Goal: Task Accomplishment & Management: Use online tool/utility

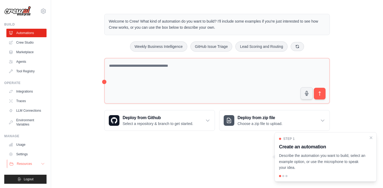
click at [40, 165] on button "Resources" at bounding box center [27, 163] width 40 height 9
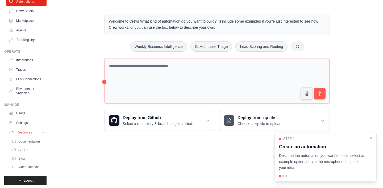
scroll to position [32, 0]
click at [25, 121] on link "Settings" at bounding box center [27, 122] width 40 height 9
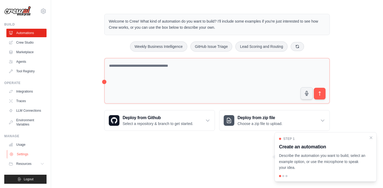
scroll to position [0, 0]
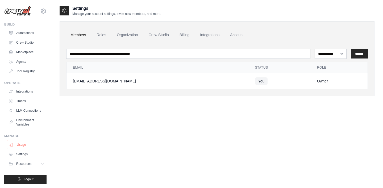
click at [21, 146] on link "Usage" at bounding box center [27, 144] width 40 height 9
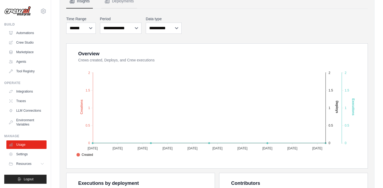
scroll to position [61, 0]
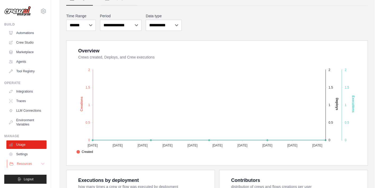
click at [38, 163] on button "Resources" at bounding box center [27, 163] width 40 height 9
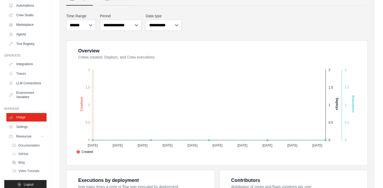
scroll to position [33, 0]
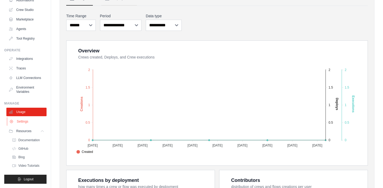
click at [24, 120] on link "Settings" at bounding box center [27, 121] width 40 height 9
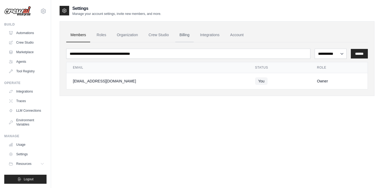
click at [183, 37] on link "Billing" at bounding box center [184, 35] width 18 height 14
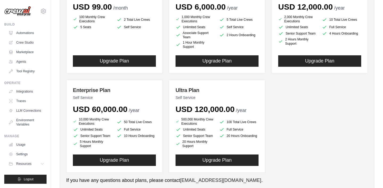
scroll to position [112, 0]
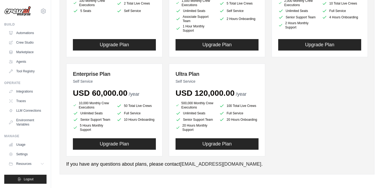
click at [98, 159] on div "You are on the Free Plan Available Plans Basic Plan Self Service USD 99.00 /mon…" at bounding box center [216, 54] width 301 height 228
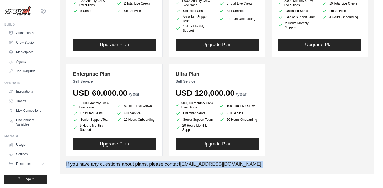
click at [98, 159] on div "You are on the Free Plan Available Plans Basic Plan Self Service USD 99.00 /mon…" at bounding box center [216, 54] width 301 height 228
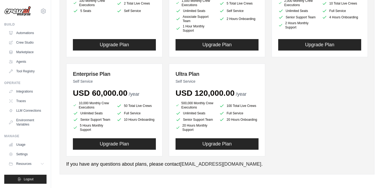
click at [300, 146] on div "Basic Plan Self Service USD 99.00 /month 100 Monthly Crew Executions 2 Total Li…" at bounding box center [216, 58] width 301 height 195
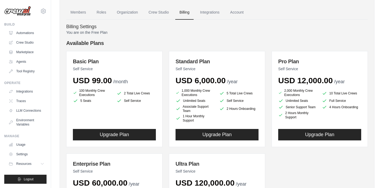
scroll to position [0, 0]
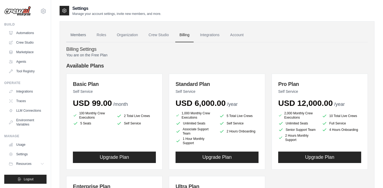
click at [85, 36] on link "Members" at bounding box center [78, 35] width 24 height 14
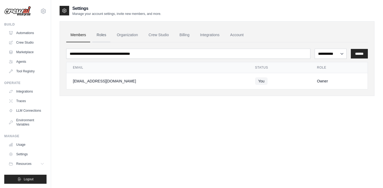
click at [102, 33] on link "Roles" at bounding box center [101, 35] width 18 height 14
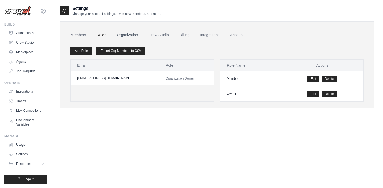
click at [126, 37] on link "Organization" at bounding box center [127, 35] width 30 height 14
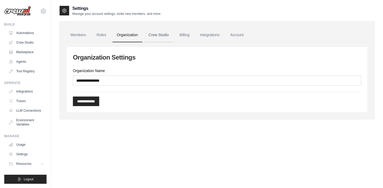
click at [156, 38] on link "Crew Studio" at bounding box center [158, 35] width 29 height 14
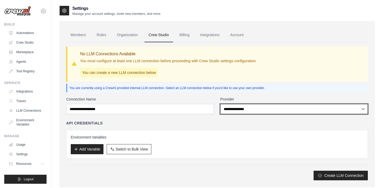
click at [242, 108] on select "**********" at bounding box center [294, 109] width 148 height 10
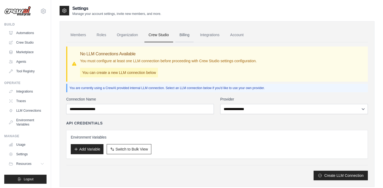
click at [184, 37] on link "Billing" at bounding box center [184, 35] width 18 height 14
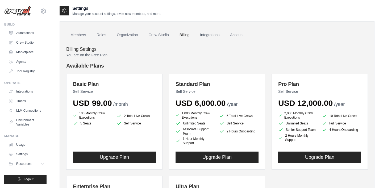
click at [208, 36] on link "Integrations" at bounding box center [210, 35] width 28 height 14
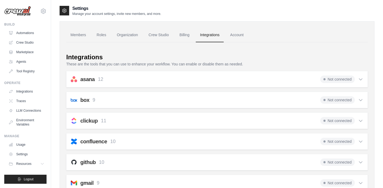
click at [361, 79] on icon at bounding box center [360, 80] width 3 height 2
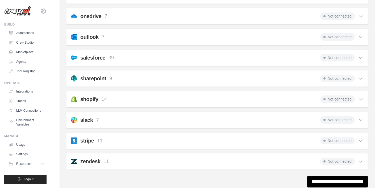
scroll to position [511, 0]
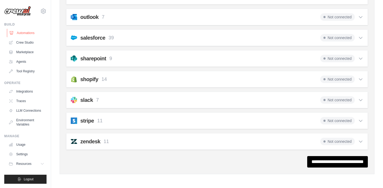
click at [24, 32] on link "Automations" at bounding box center [27, 33] width 40 height 9
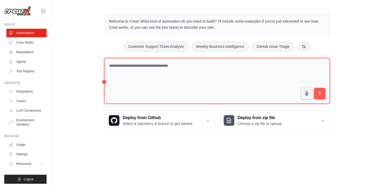
click at [147, 66] on textarea at bounding box center [216, 81] width 225 height 46
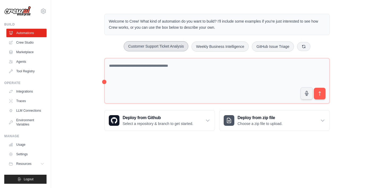
click at [154, 47] on button "Customer Support Ticket Analysis" at bounding box center [156, 46] width 65 height 10
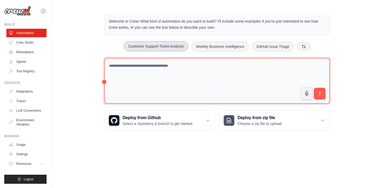
type textarea "**********"
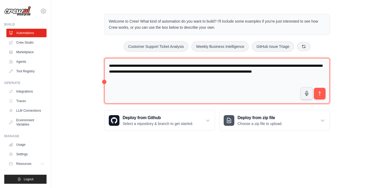
drag, startPoint x: 130, startPoint y: 66, endPoint x: 155, endPoint y: 81, distance: 28.5
click at [155, 81] on textarea "**********" at bounding box center [216, 81] width 225 height 46
click at [187, 85] on textarea "**********" at bounding box center [216, 81] width 225 height 46
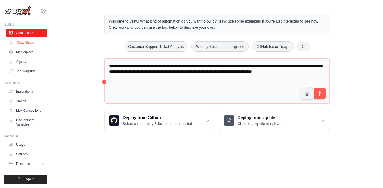
click at [32, 40] on link "Crew Studio" at bounding box center [27, 42] width 40 height 9
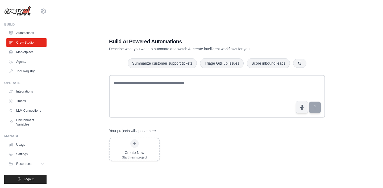
click at [143, 50] on p "Describe what you want to automate and watch AI create intelligent workflows fo…" at bounding box center [198, 48] width 179 height 5
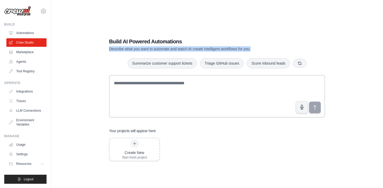
click at [143, 50] on p "Describe what you want to automate and watch AI create intelligent workflows fo…" at bounding box center [198, 48] width 179 height 5
click at [28, 52] on link "Marketplace" at bounding box center [27, 52] width 40 height 9
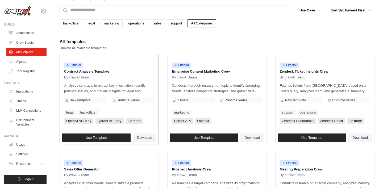
scroll to position [17, 0]
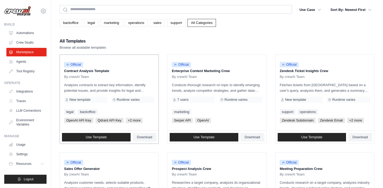
click at [124, 70] on p "Contract Analysis Template" at bounding box center [109, 70] width 90 height 5
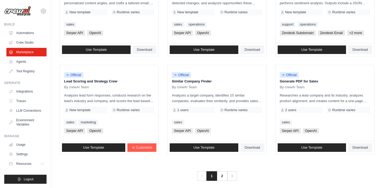
scroll to position [305, 0]
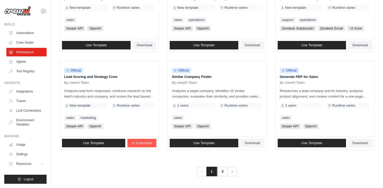
click at [221, 173] on link "2" at bounding box center [222, 172] width 11 height 10
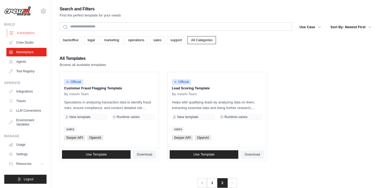
click at [28, 33] on link "Automations" at bounding box center [27, 33] width 40 height 9
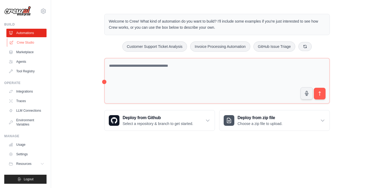
click at [24, 41] on link "Crew Studio" at bounding box center [27, 42] width 40 height 9
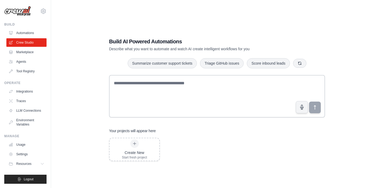
click at [24, 52] on link "Marketplace" at bounding box center [26, 52] width 40 height 9
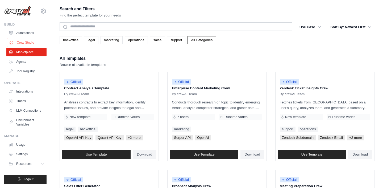
click at [23, 43] on link "Crew Studio" at bounding box center [27, 42] width 40 height 9
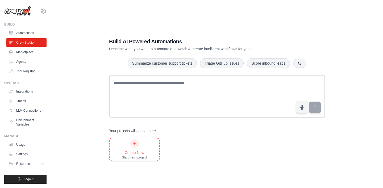
click at [135, 144] on icon at bounding box center [134, 143] width 4 height 4
click at [23, 53] on link "Marketplace" at bounding box center [27, 52] width 40 height 9
click at [22, 70] on link "Tool Registry" at bounding box center [27, 71] width 40 height 9
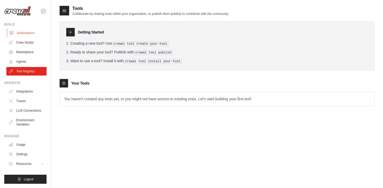
click at [31, 34] on link "Automations" at bounding box center [27, 33] width 40 height 9
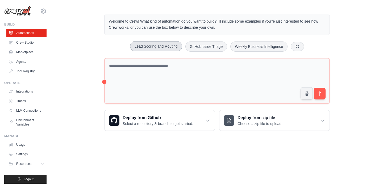
click at [168, 46] on button "Lead Scoring and Routing" at bounding box center [156, 46] width 52 height 10
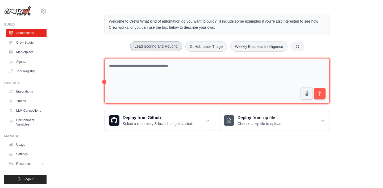
type textarea "**********"
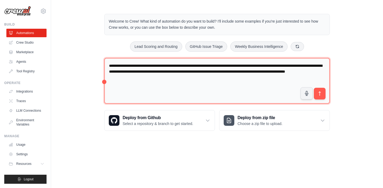
drag, startPoint x: 132, startPoint y: 68, endPoint x: 167, endPoint y: 86, distance: 39.7
click at [167, 86] on textarea "**********" at bounding box center [216, 81] width 225 height 46
click at [193, 84] on textarea "**********" at bounding box center [216, 81] width 225 height 46
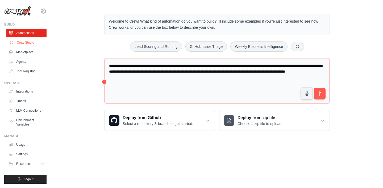
click at [26, 43] on link "Crew Studio" at bounding box center [27, 42] width 40 height 9
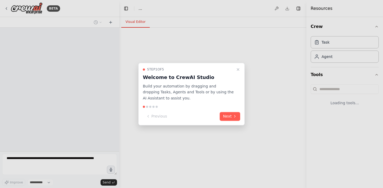
select select "****"
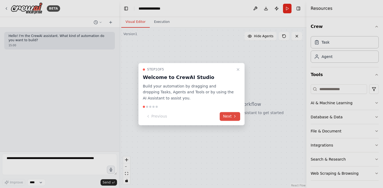
click at [225, 117] on button "Next" at bounding box center [230, 116] width 20 height 9
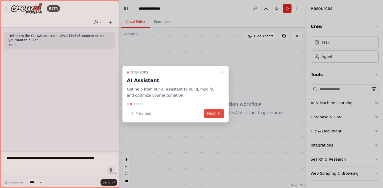
click at [216, 113] on button "Next" at bounding box center [214, 113] width 20 height 9
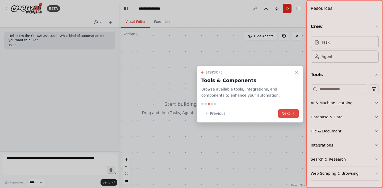
click at [216, 113] on button "Previous" at bounding box center [214, 113] width 27 height 9
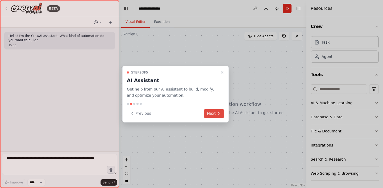
click at [216, 113] on button "Next" at bounding box center [214, 113] width 20 height 9
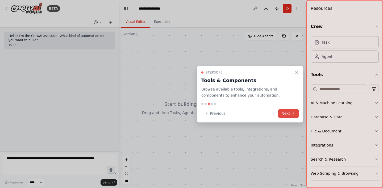
click at [288, 114] on button "Next" at bounding box center [288, 113] width 20 height 9
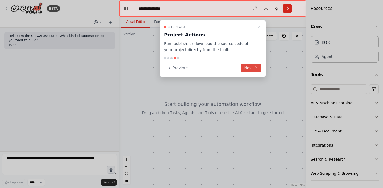
click at [247, 65] on button "Next" at bounding box center [251, 68] width 20 height 9
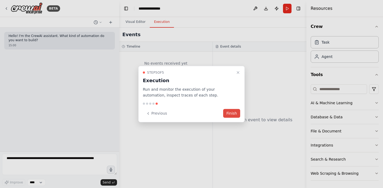
click at [232, 112] on button "Finish" at bounding box center [231, 113] width 17 height 9
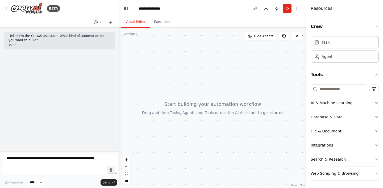
drag, startPoint x: 338, startPoint y: 103, endPoint x: 259, endPoint y: 86, distance: 80.2
click at [259, 86] on div "**********" at bounding box center [191, 94] width 383 height 188
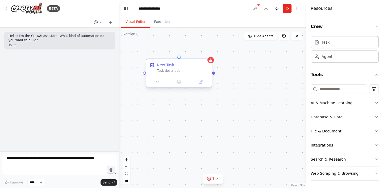
click at [171, 72] on div "Task description" at bounding box center [183, 71] width 52 height 4
click at [377, 102] on icon "button" at bounding box center [376, 103] width 4 height 4
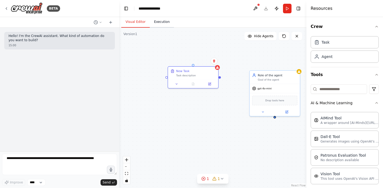
click at [159, 20] on button "Execution" at bounding box center [162, 21] width 24 height 11
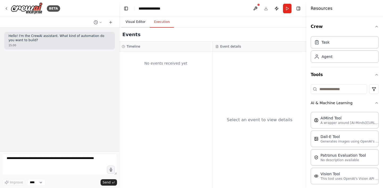
click at [140, 21] on button "Visual Editor" at bounding box center [135, 21] width 28 height 11
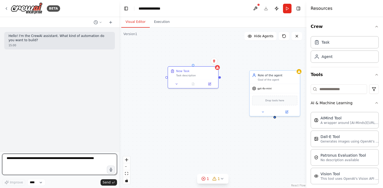
click at [49, 162] on textarea at bounding box center [59, 164] width 115 height 21
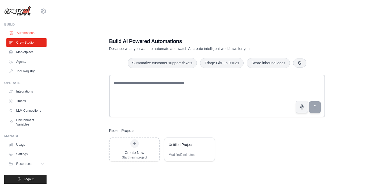
click at [24, 32] on link "Automations" at bounding box center [27, 33] width 40 height 9
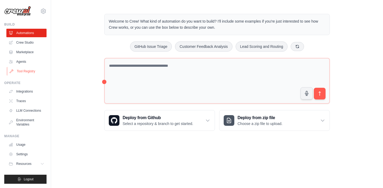
click at [26, 72] on link "Tool Registry" at bounding box center [27, 71] width 40 height 9
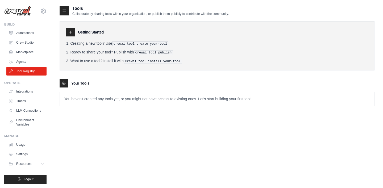
click at [65, 12] on icon at bounding box center [64, 11] width 3 height 2
click at [63, 83] on icon at bounding box center [64, 83] width 4 height 4
click at [23, 90] on link "Integrations" at bounding box center [27, 91] width 40 height 9
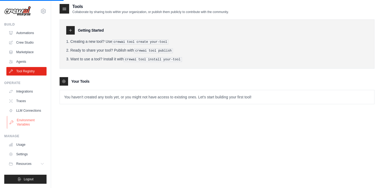
scroll to position [1, 0]
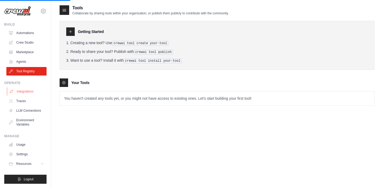
click at [25, 92] on link "Integrations" at bounding box center [27, 91] width 40 height 9
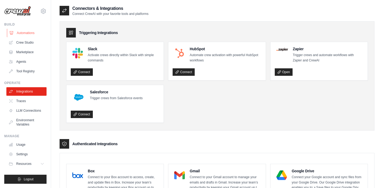
click at [25, 34] on link "Automations" at bounding box center [27, 33] width 40 height 9
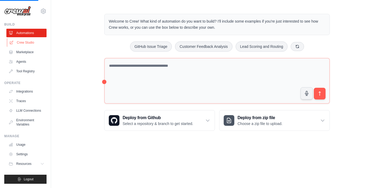
click at [23, 43] on link "Crew Studio" at bounding box center [27, 42] width 40 height 9
click at [23, 53] on link "Marketplace" at bounding box center [27, 52] width 40 height 9
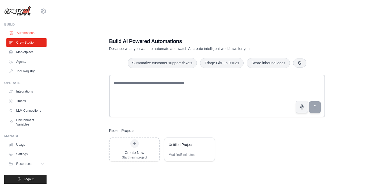
click at [27, 32] on link "Automations" at bounding box center [27, 33] width 40 height 9
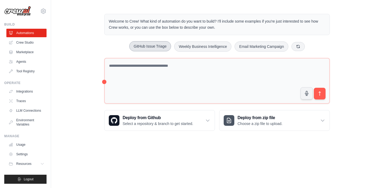
click at [145, 47] on button "GitHub Issue Triage" at bounding box center [150, 46] width 42 height 10
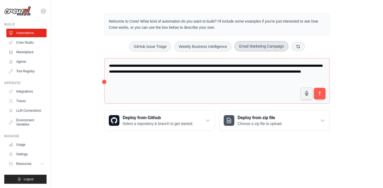
click at [251, 49] on button "Email Marketing Campaign" at bounding box center [261, 46] width 54 height 10
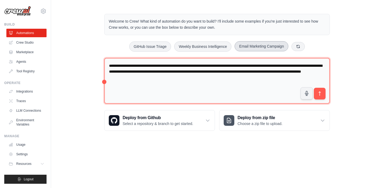
type textarea "**********"
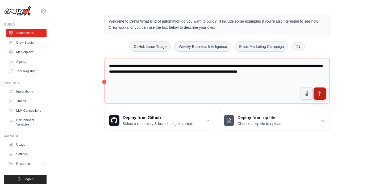
click at [319, 96] on button "submit" at bounding box center [319, 93] width 12 height 12
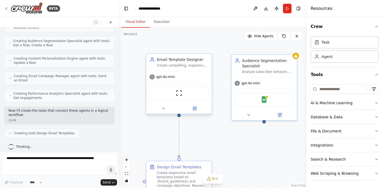
scroll to position [228, 0]
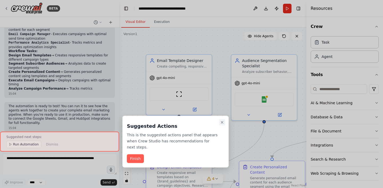
click at [223, 122] on icon "Close walkthrough" at bounding box center [222, 122] width 4 height 4
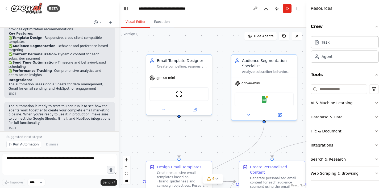
scroll to position [535, 0]
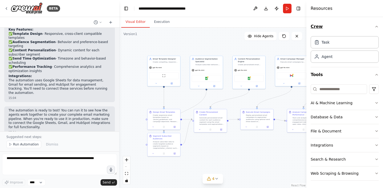
click at [377, 27] on icon "button" at bounding box center [376, 26] width 4 height 4
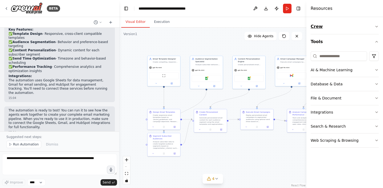
click at [377, 27] on icon "button" at bounding box center [376, 26] width 4 height 4
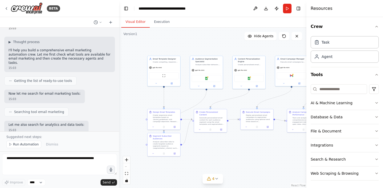
scroll to position [0, 0]
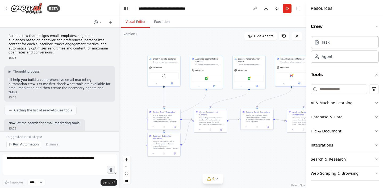
click at [59, 36] on p "Build a crew that designs email templates, segments audiences based on behavior…" at bounding box center [60, 44] width 102 height 21
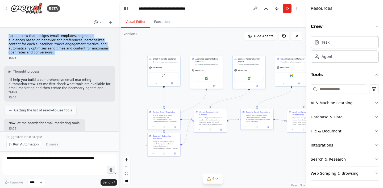
click at [59, 36] on p "Build a crew that designs email templates, segments audiences based on behavior…" at bounding box center [60, 44] width 102 height 21
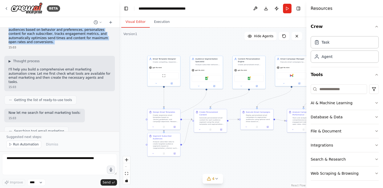
scroll to position [13, 0]
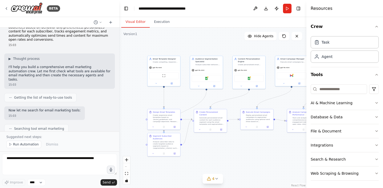
click at [39, 66] on p "I'll help you build a comprehensive email marketing automation crew. Let me fir…" at bounding box center [60, 73] width 102 height 16
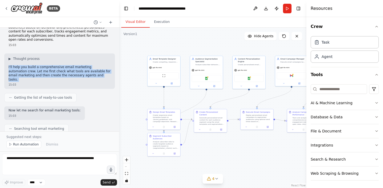
click at [39, 66] on p "I'll help you build a comprehensive email marketing automation crew. Let me fir…" at bounding box center [60, 73] width 102 height 16
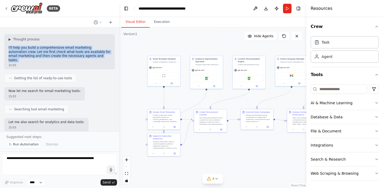
scroll to position [35, 0]
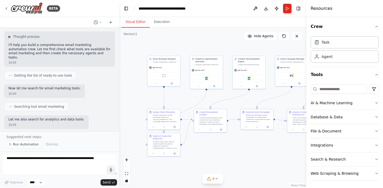
click at [32, 73] on span "Getting the list of ready-to-use tools" at bounding box center [43, 75] width 58 height 4
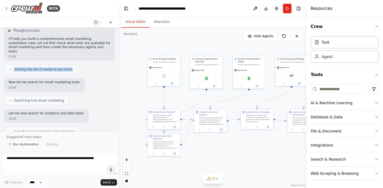
scroll to position [43, 0]
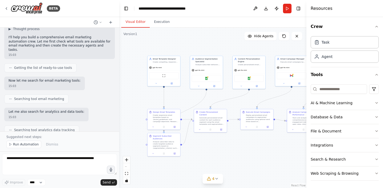
click at [28, 79] on p "Now let me search for email marketing tools:" at bounding box center [45, 81] width 72 height 4
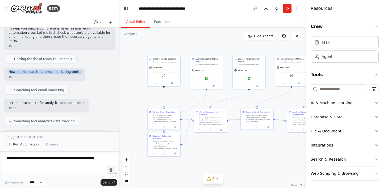
scroll to position [52, 0]
click at [25, 87] on span "Searching tool email marketing" at bounding box center [39, 89] width 50 height 4
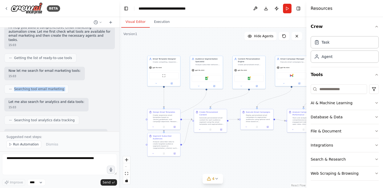
click at [25, 87] on span "Searching tool email marketing" at bounding box center [39, 89] width 50 height 4
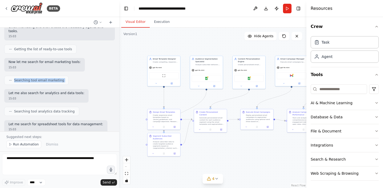
scroll to position [62, 0]
click at [22, 91] on p "Let me also search for analytics and data tools:" at bounding box center [47, 93] width 76 height 4
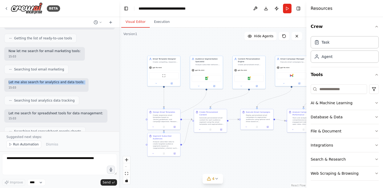
scroll to position [76, 0]
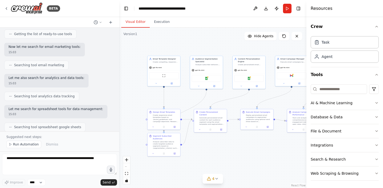
click at [24, 94] on span "Searching tool analytics data tracking" at bounding box center [44, 96] width 61 height 4
